Goal: Go to known website: Go to known website

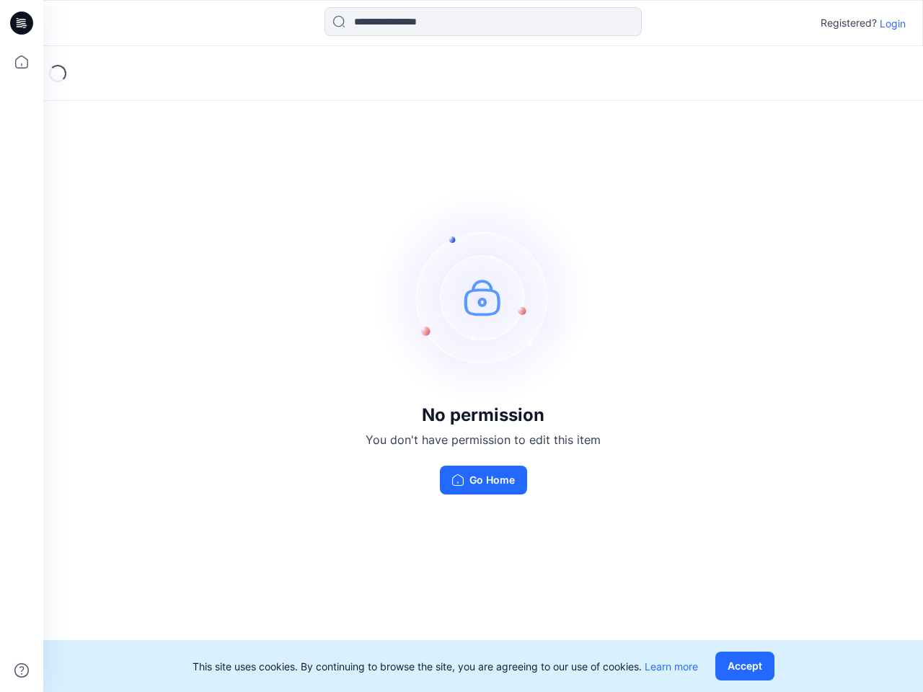
click at [461, 346] on img at bounding box center [483, 297] width 216 height 216
click at [22, 23] on icon at bounding box center [24, 23] width 6 height 1
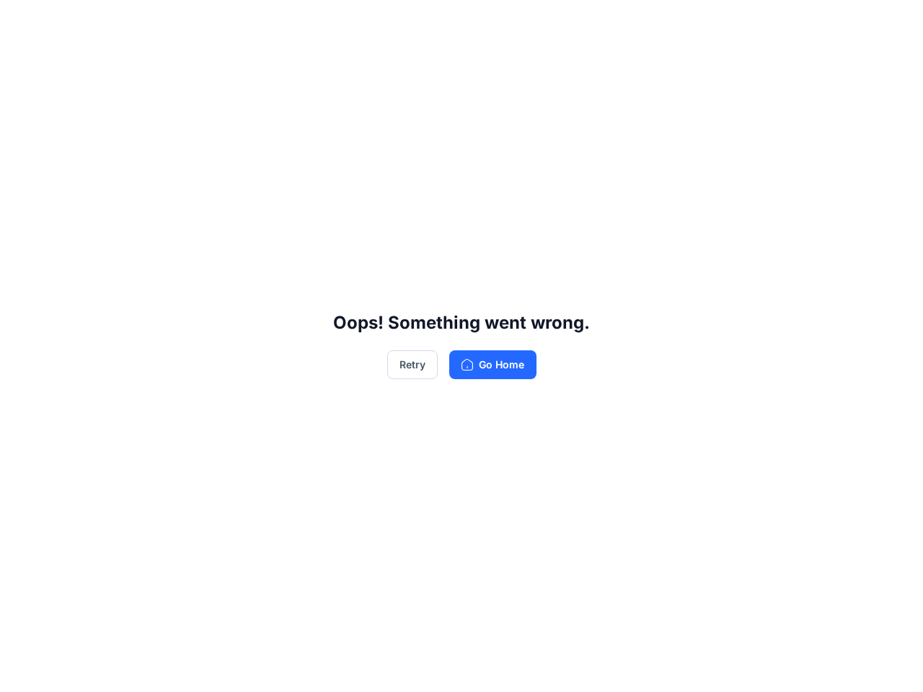
click at [22, 62] on div "Oops! Something went wrong. Retry Go Home" at bounding box center [461, 346] width 923 height 692
click at [22, 670] on div "Oops! Something went wrong. Retry Go Home" at bounding box center [461, 346] width 923 height 692
click at [483, 22] on div "Oops! Something went wrong. Retry Go Home" at bounding box center [461, 346] width 923 height 692
click at [892, 23] on div "Oops! Something went wrong. Retry Go Home" at bounding box center [461, 346] width 923 height 692
click at [747, 666] on div "Oops! Something went wrong. Retry Go Home" at bounding box center [461, 346] width 923 height 692
